Goal: Entertainment & Leisure: Consume media (video, audio)

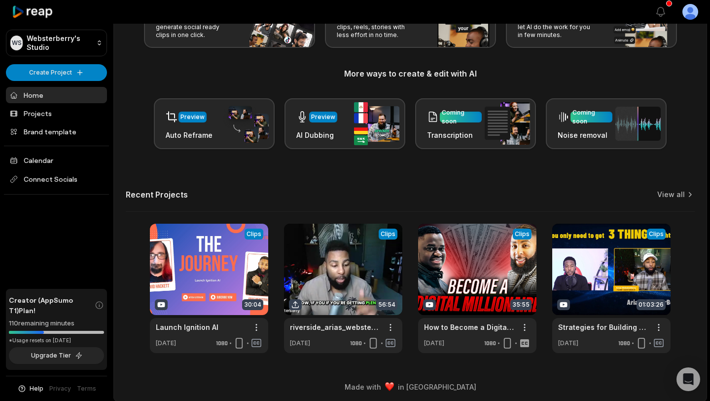
scroll to position [92, 0]
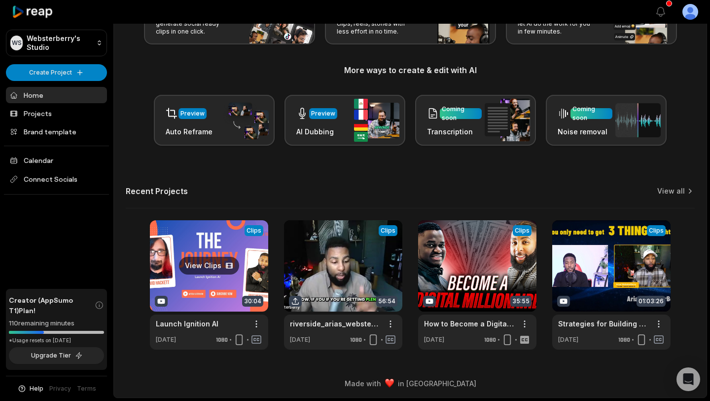
click at [210, 265] on link at bounding box center [209, 284] width 118 height 129
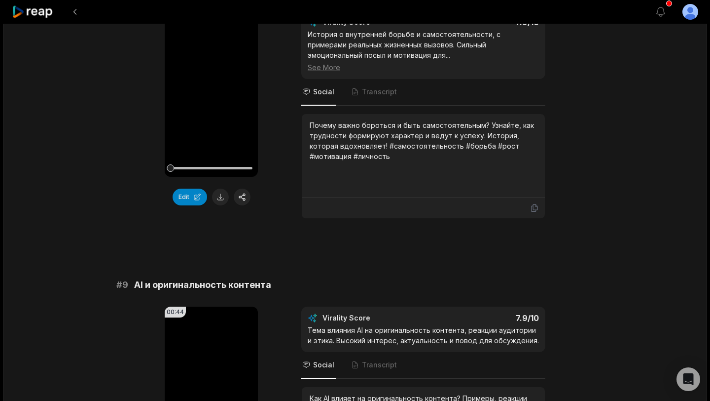
scroll to position [2660, 0]
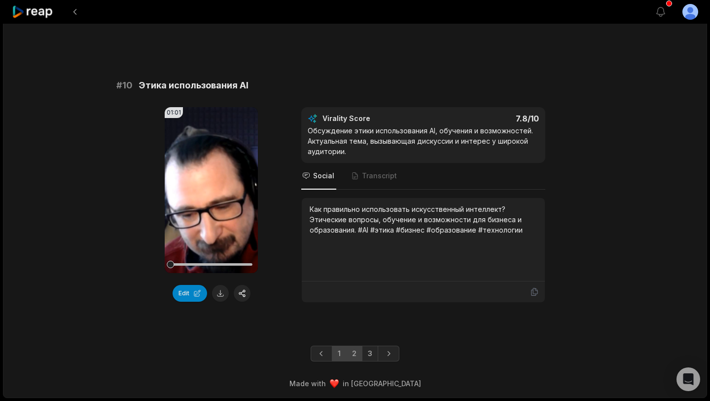
click at [354, 356] on link "2" at bounding box center [354, 353] width 16 height 16
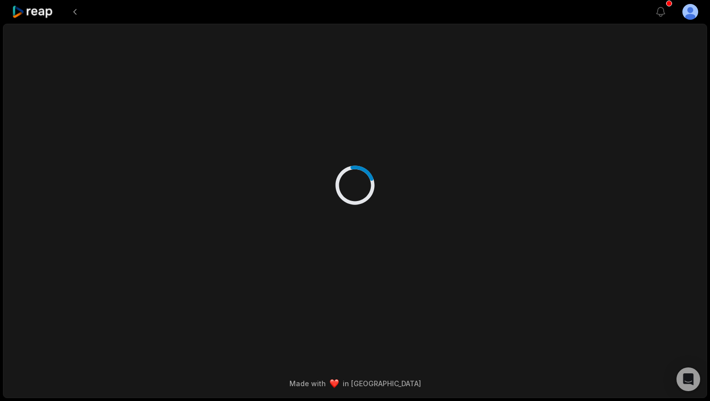
scroll to position [0, 0]
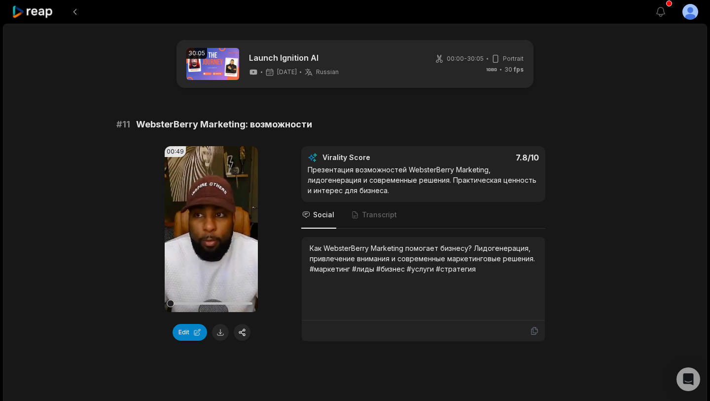
scroll to position [62, 0]
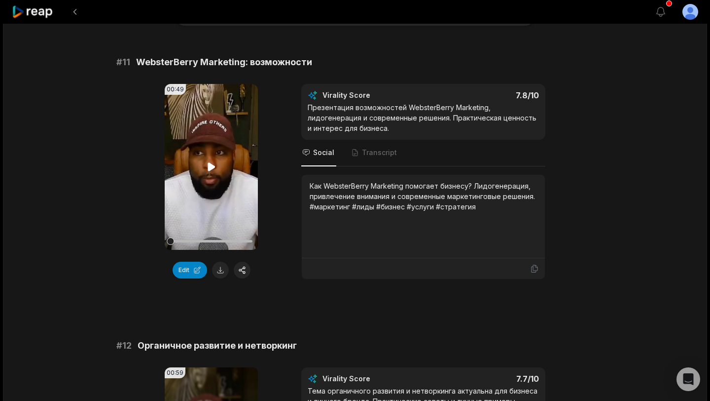
click at [209, 167] on icon at bounding box center [211, 166] width 7 height 8
click at [209, 167] on icon at bounding box center [212, 167] width 12 height 12
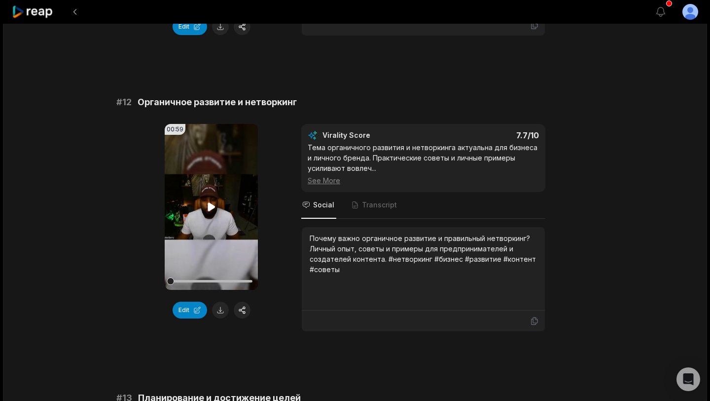
scroll to position [312, 0]
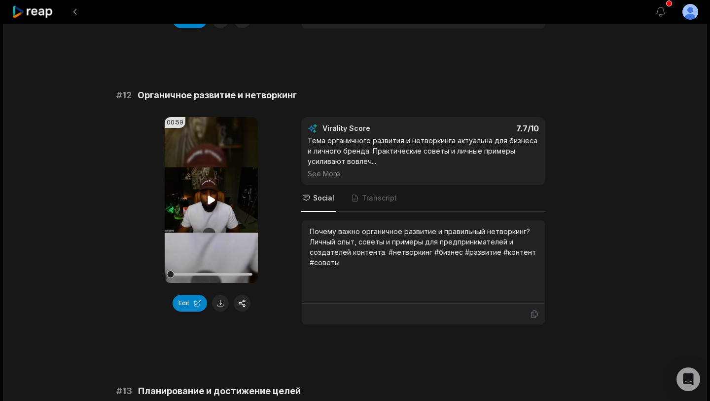
click at [212, 197] on icon at bounding box center [212, 200] width 12 height 12
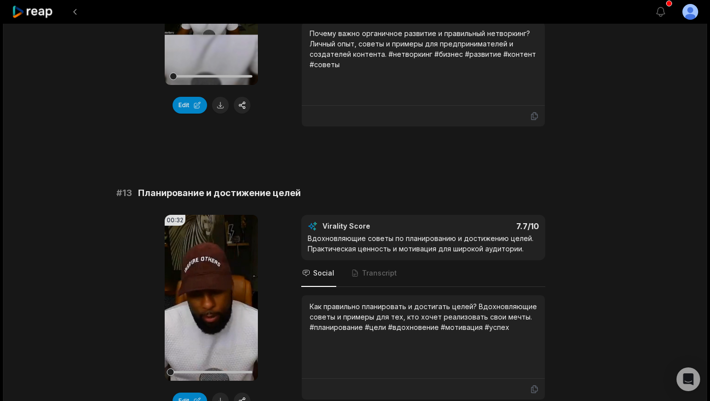
scroll to position [534, 0]
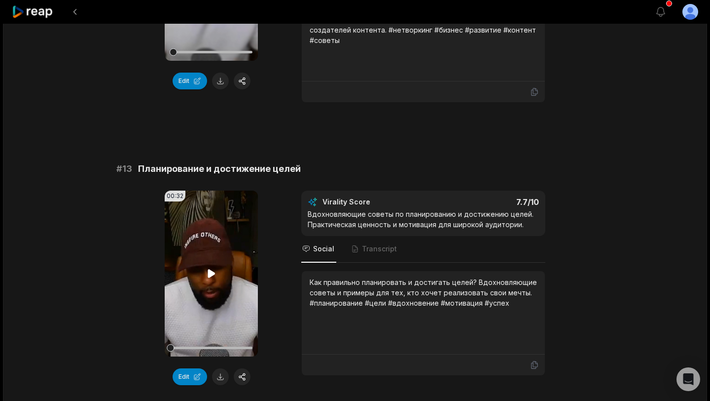
click at [209, 270] on icon at bounding box center [211, 273] width 7 height 8
click at [210, 270] on icon at bounding box center [212, 273] width 4 height 6
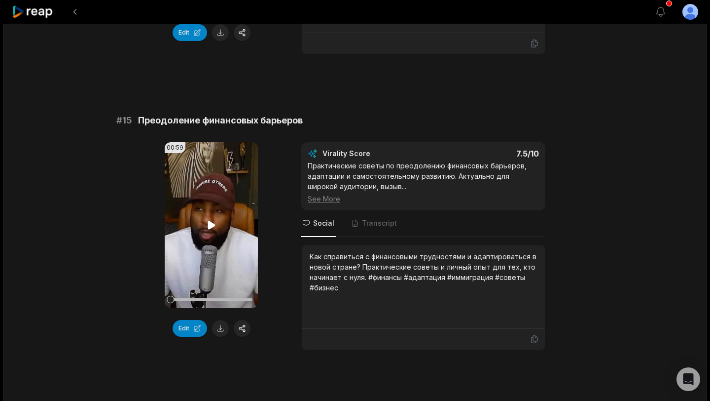
scroll to position [1137, 0]
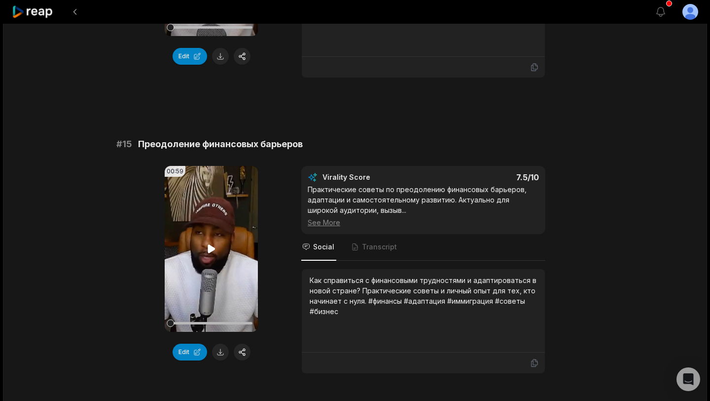
click at [211, 254] on icon at bounding box center [212, 249] width 12 height 12
